Goal: Register for event/course

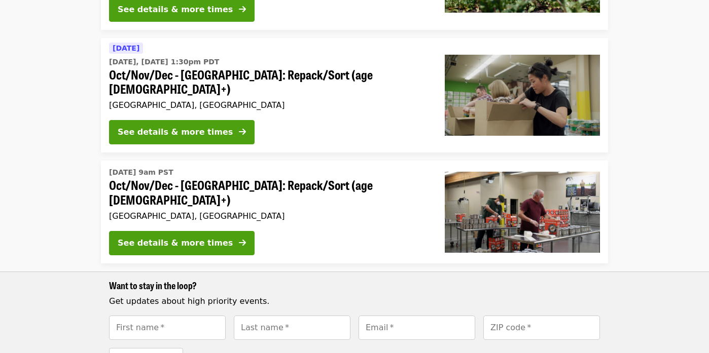
scroll to position [241, 0]
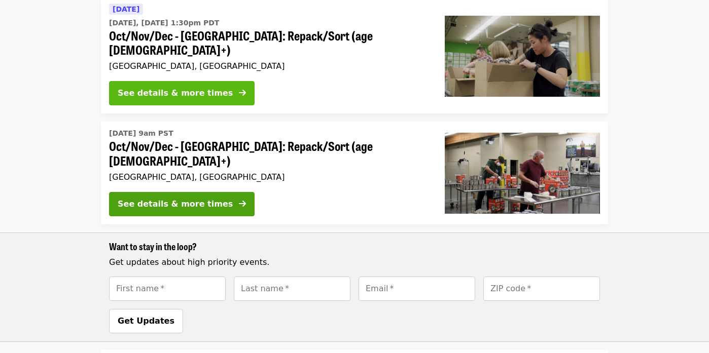
click at [203, 87] on div "See details & more times" at bounding box center [175, 93] width 115 height 12
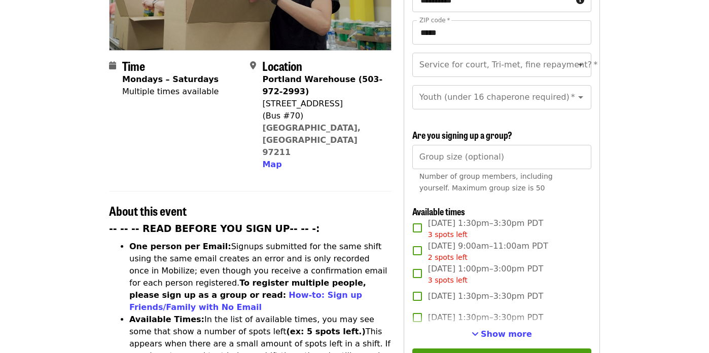
scroll to position [241, 0]
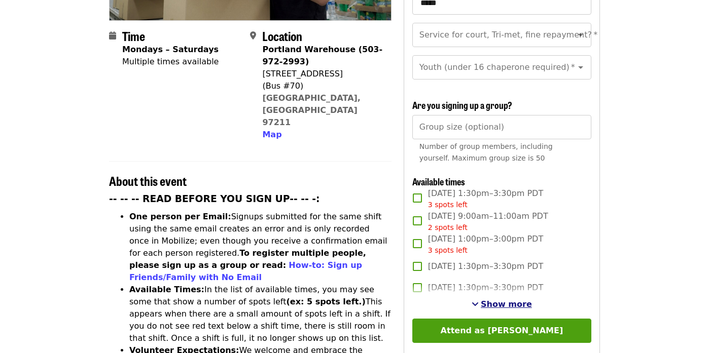
click at [478, 300] on span "See more timeslots" at bounding box center [474, 304] width 7 height 8
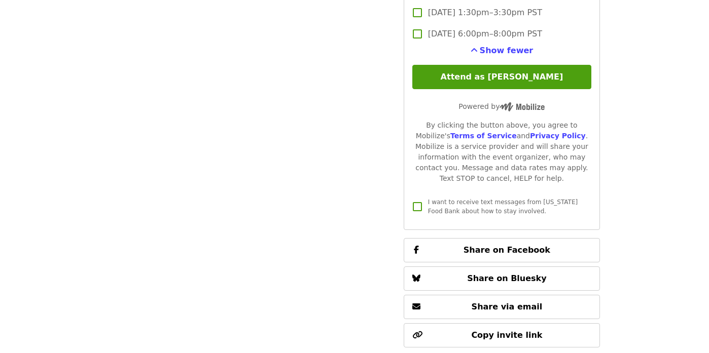
scroll to position [2250, 0]
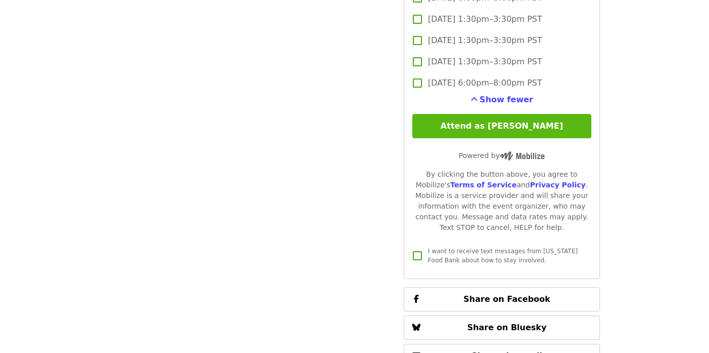
click at [488, 114] on button "Attend as [PERSON_NAME]" at bounding box center [501, 126] width 179 height 24
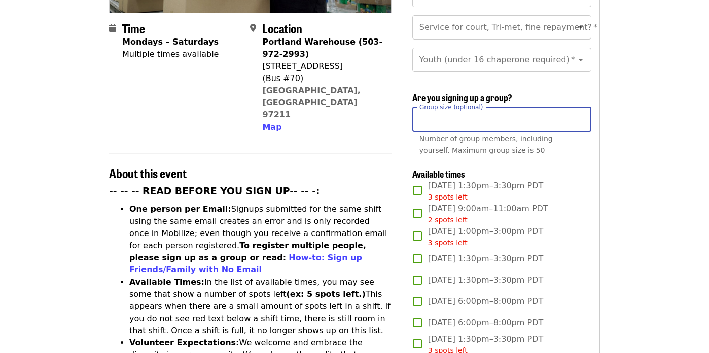
click at [488, 109] on input "Group size (optional)" at bounding box center [501, 119] width 179 height 24
click at [582, 107] on input "*" at bounding box center [501, 119] width 179 height 24
click at [579, 107] on input "*" at bounding box center [501, 119] width 179 height 24
click at [578, 108] on input "*" at bounding box center [501, 120] width 179 height 24
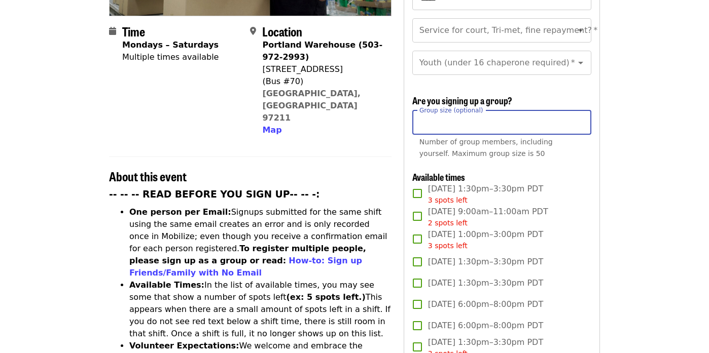
click at [579, 110] on input "*" at bounding box center [501, 122] width 179 height 24
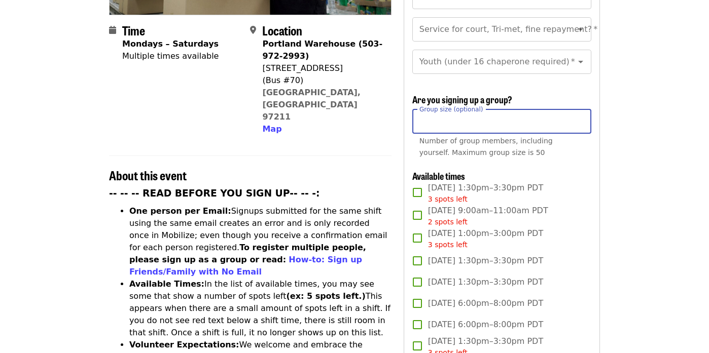
click at [579, 109] on input "*" at bounding box center [501, 121] width 179 height 24
click at [577, 109] on input "*" at bounding box center [501, 121] width 179 height 24
click at [578, 109] on input "*" at bounding box center [501, 121] width 179 height 24
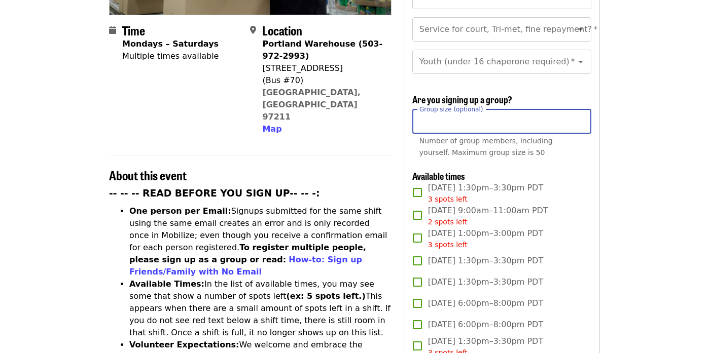
click at [578, 109] on input "*" at bounding box center [501, 121] width 179 height 24
click at [578, 109] on input "**" at bounding box center [501, 121] width 179 height 24
click at [579, 109] on input "**" at bounding box center [501, 121] width 179 height 24
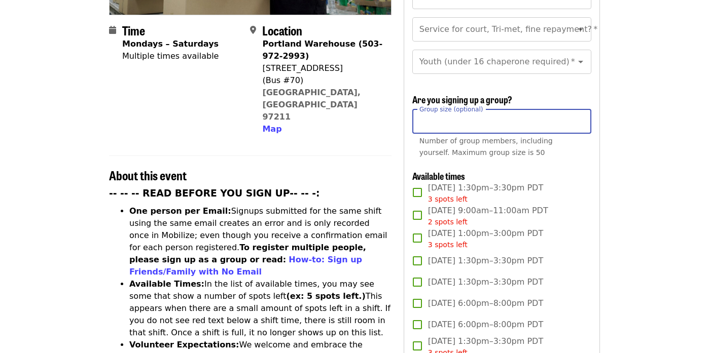
click at [579, 109] on input "*" at bounding box center [501, 121] width 179 height 24
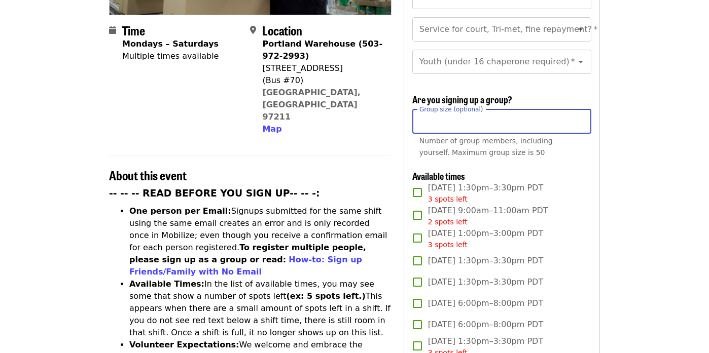
click at [579, 109] on input "*" at bounding box center [501, 121] width 179 height 24
type input "*"
click at [579, 109] on input "*" at bounding box center [501, 121] width 179 height 24
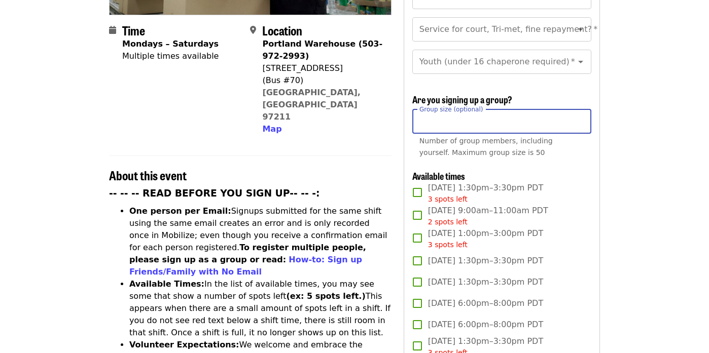
click at [579, 109] on input "*" at bounding box center [501, 121] width 179 height 24
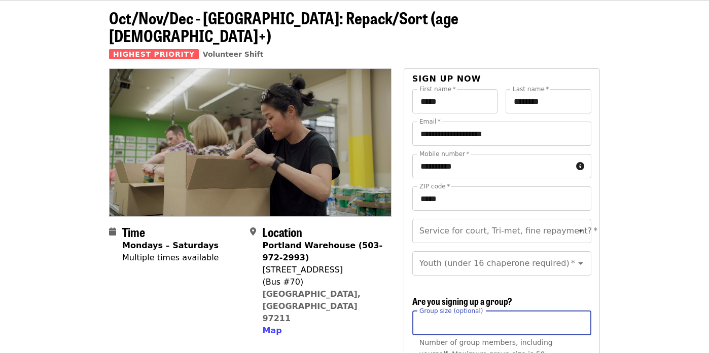
scroll to position [14, 0]
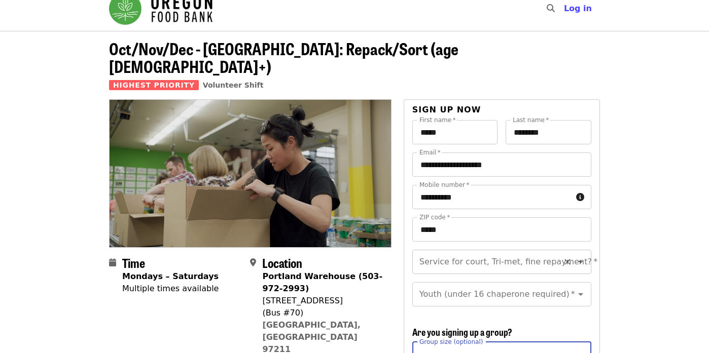
click at [501, 252] on input "Service for court, Tri-met, fine repayment?   *" at bounding box center [489, 261] width 138 height 19
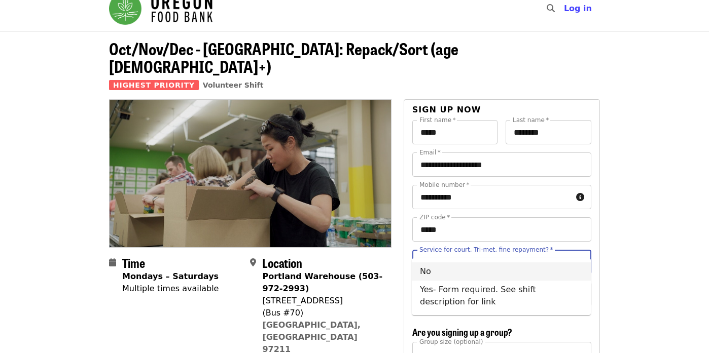
click at [458, 273] on li "No" at bounding box center [501, 272] width 179 height 18
type input "**"
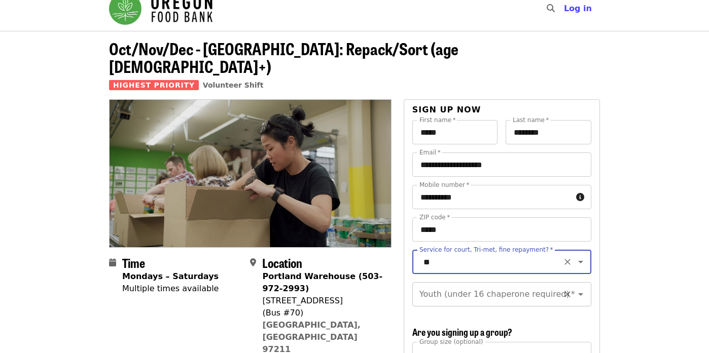
click at [467, 285] on input "Youth (under 16 chaperone required)   *" at bounding box center [489, 294] width 138 height 19
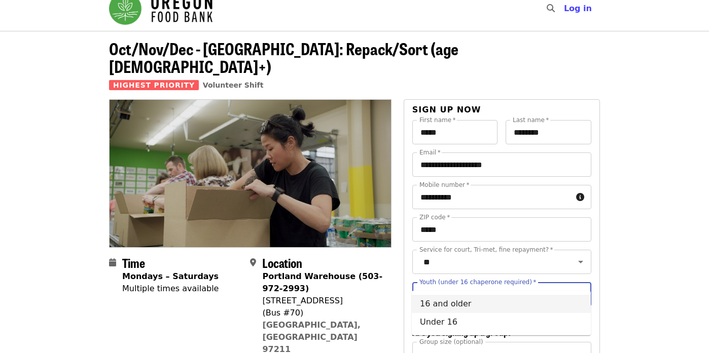
click at [449, 304] on li "16 and older" at bounding box center [501, 304] width 179 height 18
type input "**********"
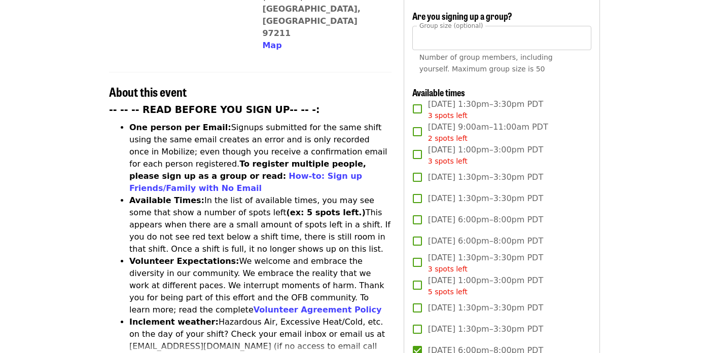
scroll to position [334, 0]
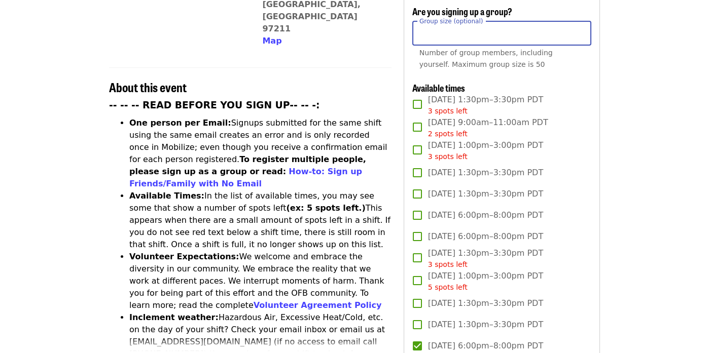
drag, startPoint x: 436, startPoint y: 14, endPoint x: 408, endPoint y: 15, distance: 28.4
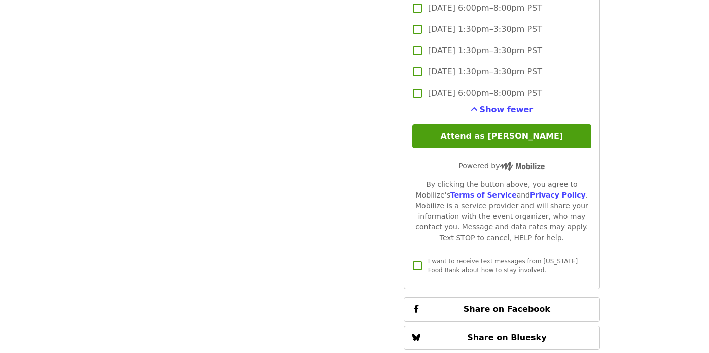
scroll to position [2240, 0]
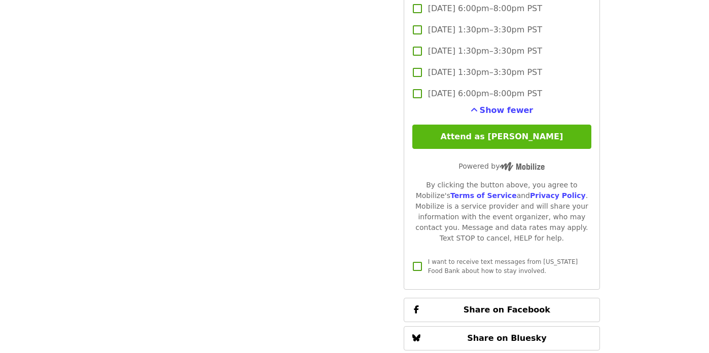
click at [534, 125] on button "Attend as [PERSON_NAME]" at bounding box center [501, 137] width 179 height 24
